Goal: Check status

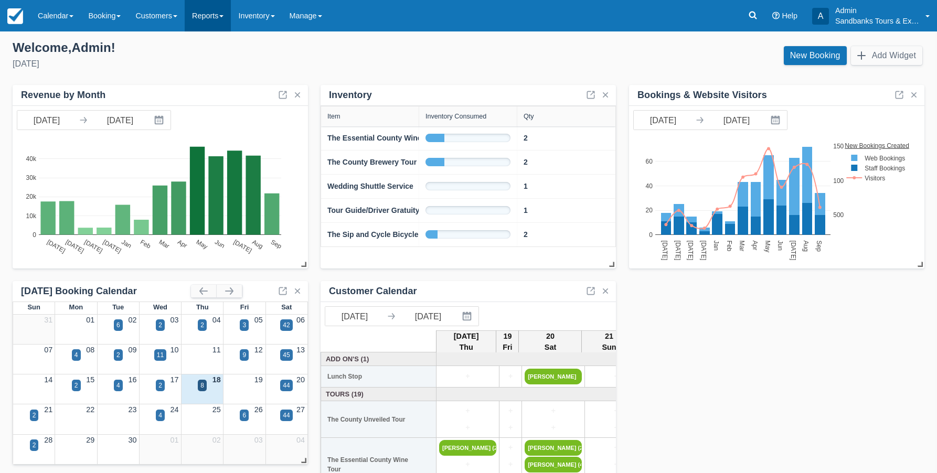
click at [215, 18] on link "Reports" at bounding box center [208, 15] width 46 height 31
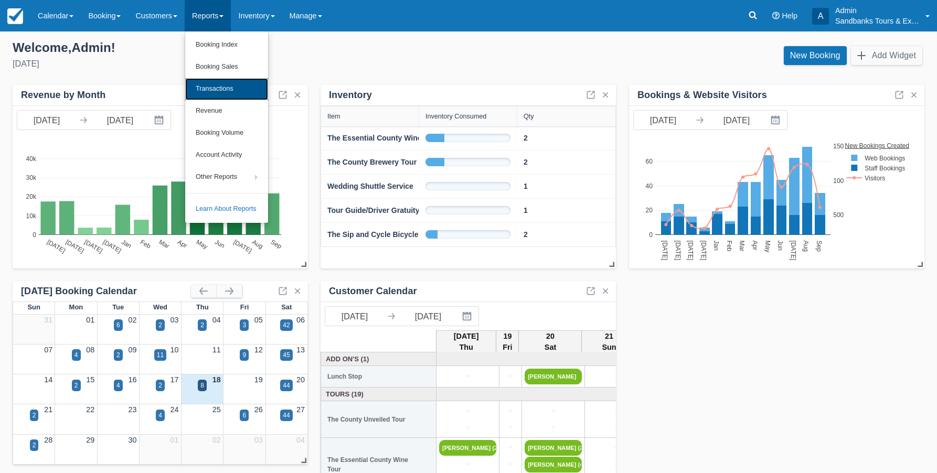
click at [216, 90] on link "Transactions" at bounding box center [226, 89] width 83 height 22
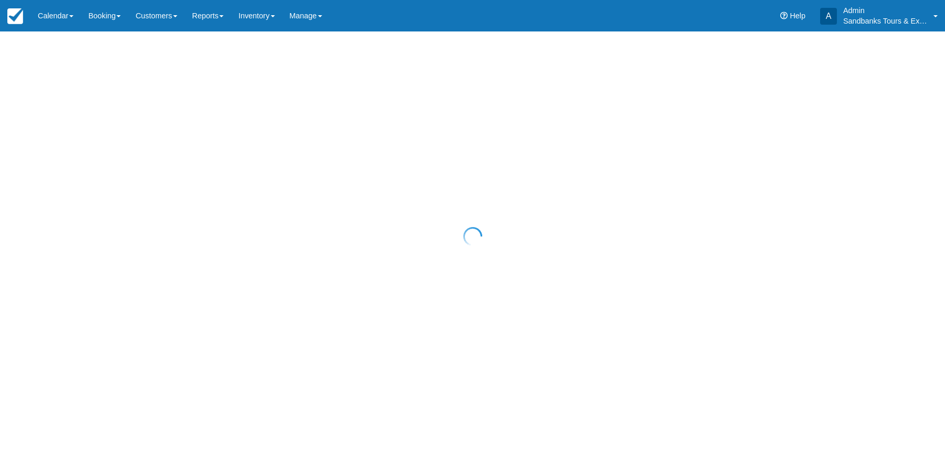
select select "10"
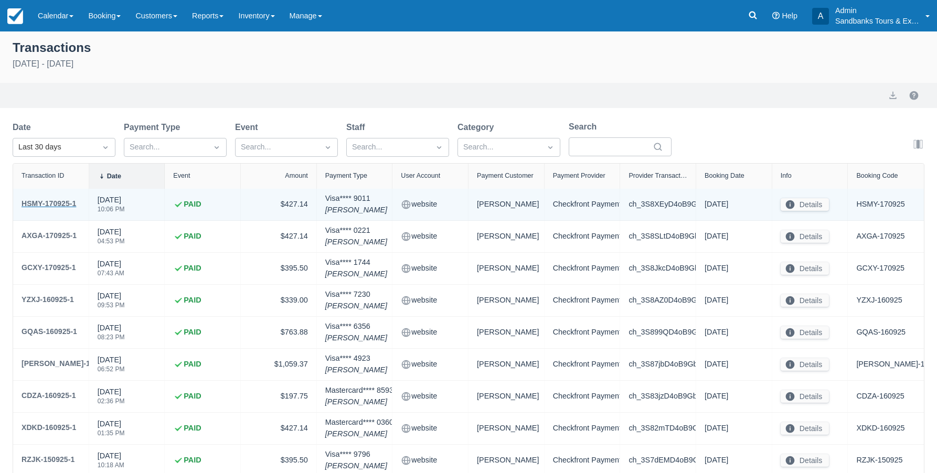
click at [65, 204] on div "HSMY-170925-1" at bounding box center [49, 203] width 55 height 13
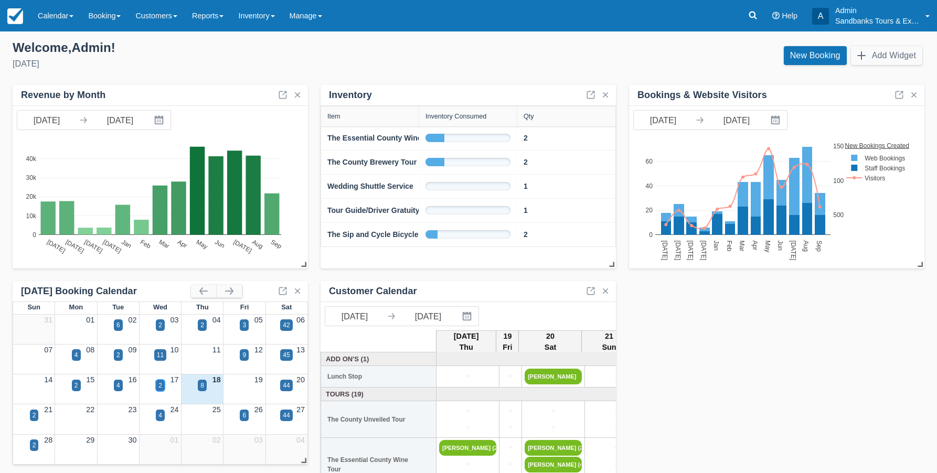
click at [159, 385] on div "2" at bounding box center [160, 385] width 4 height 9
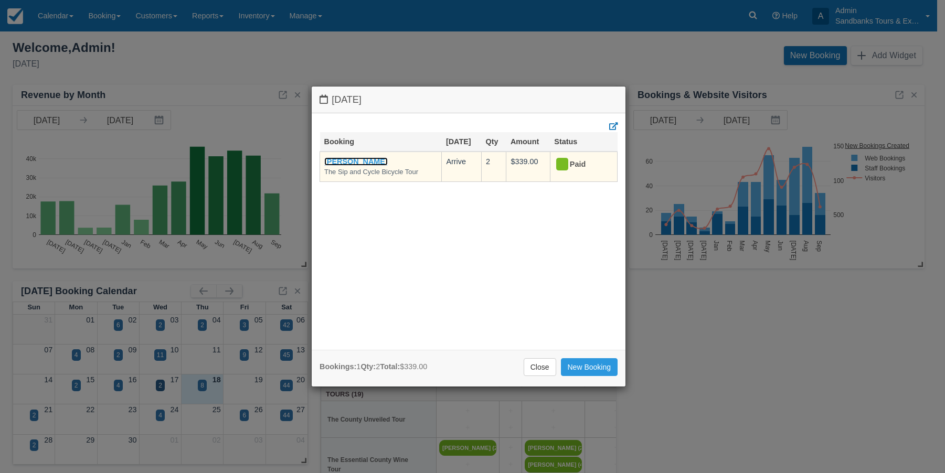
click at [357, 159] on link "Monique Mueller" at bounding box center [355, 161] width 63 height 8
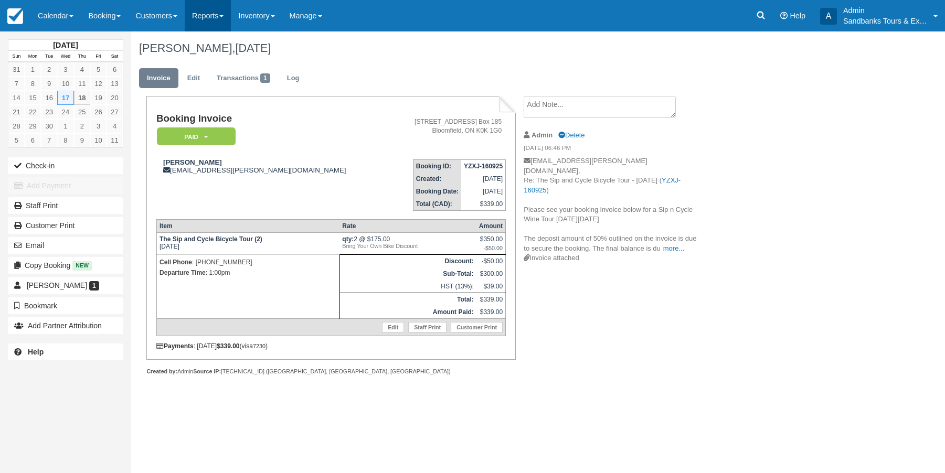
click at [203, 15] on link "Reports" at bounding box center [208, 15] width 46 height 31
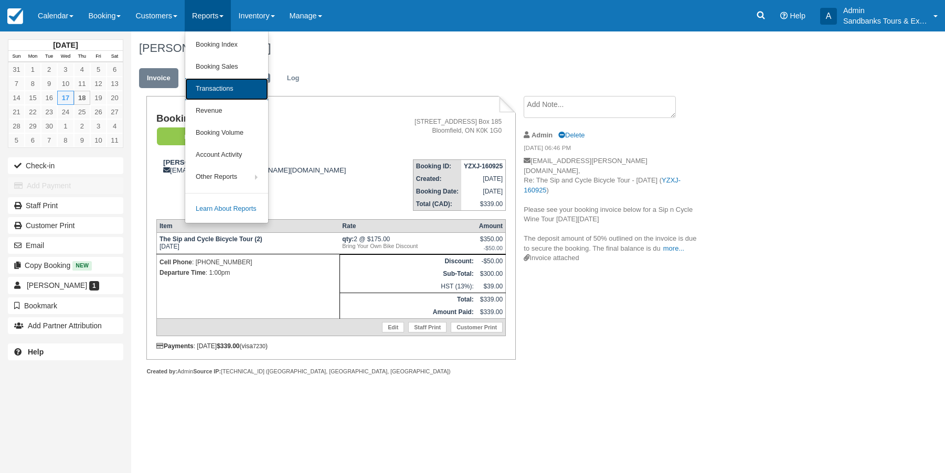
click at [233, 89] on link "Transactions" at bounding box center [226, 89] width 83 height 22
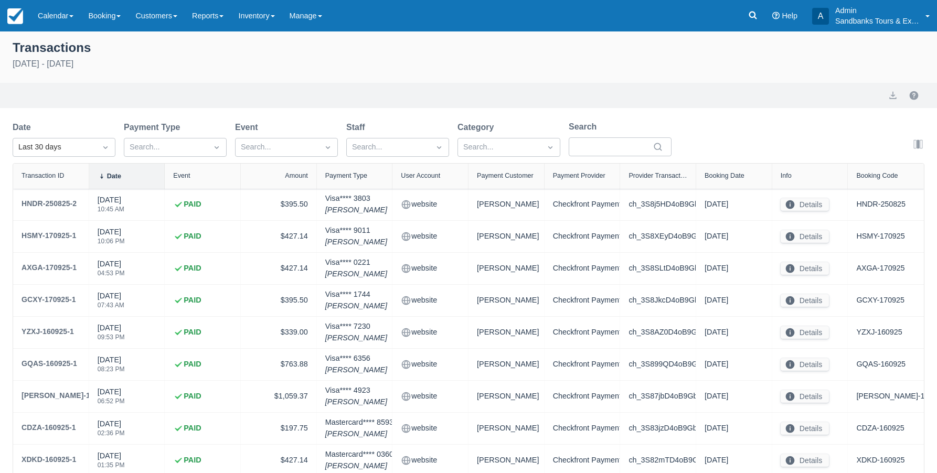
select select "10"
